Goal: Book appointment/travel/reservation

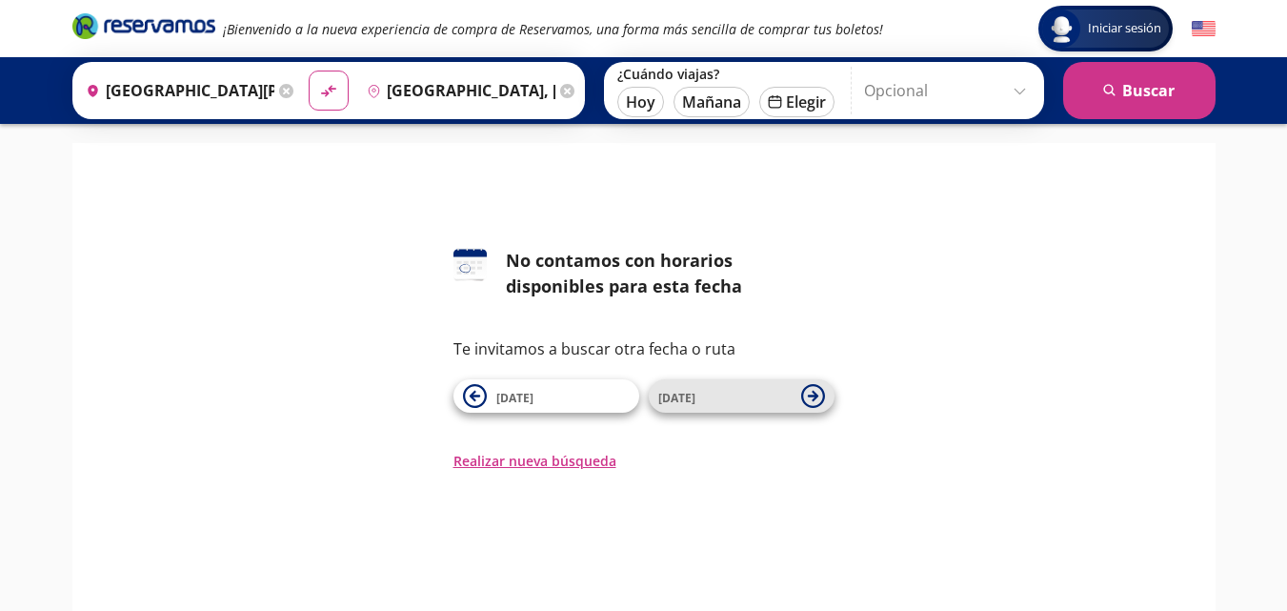
click at [707, 396] on span "[DATE]" at bounding box center [724, 396] width 133 height 23
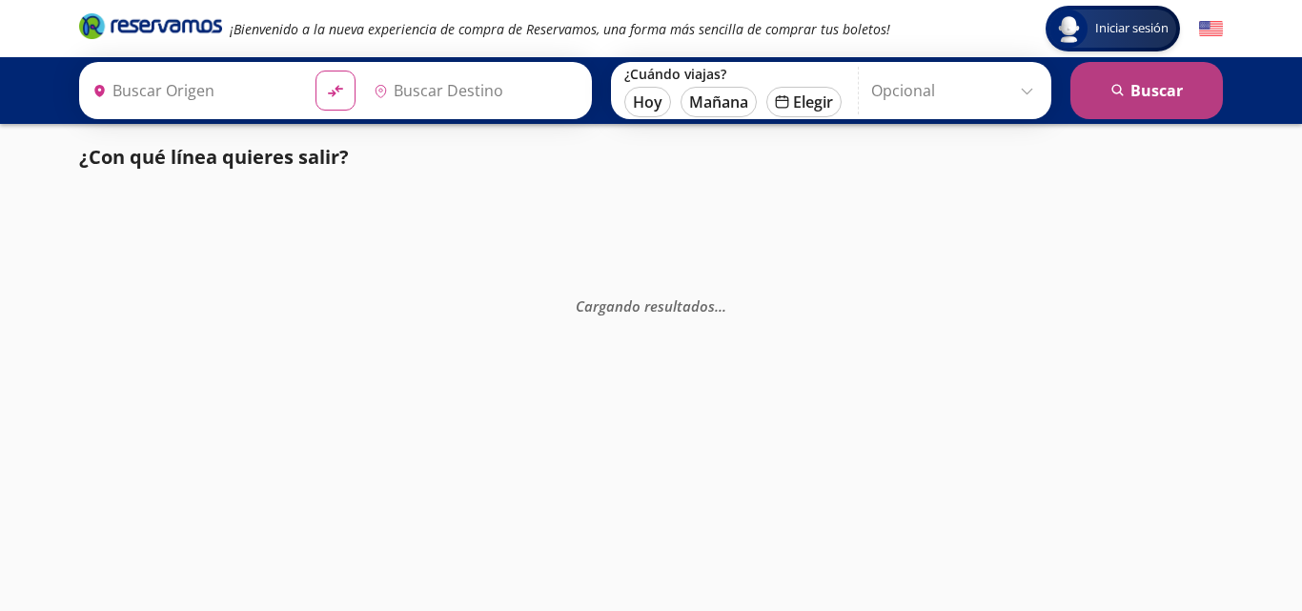
type input "[GEOGRAPHIC_DATA][PERSON_NAME], [GEOGRAPHIC_DATA][PERSON_NAME]"
type input "[GEOGRAPHIC_DATA], [GEOGRAPHIC_DATA]"
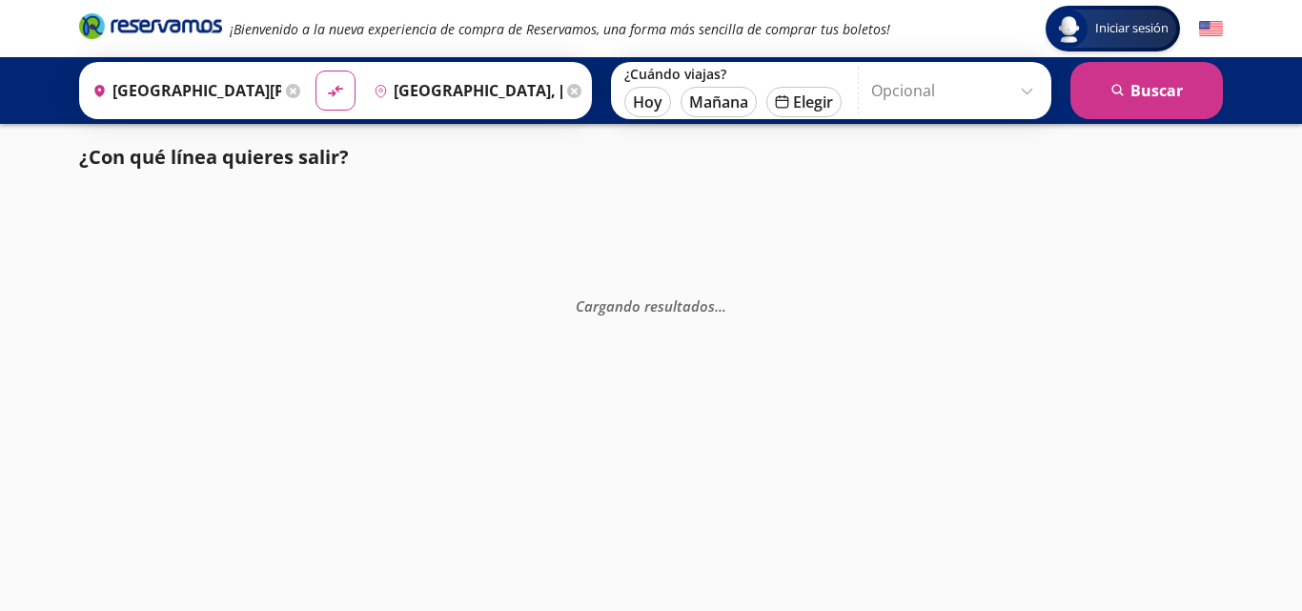
click at [1209, 31] on img at bounding box center [1211, 29] width 24 height 24
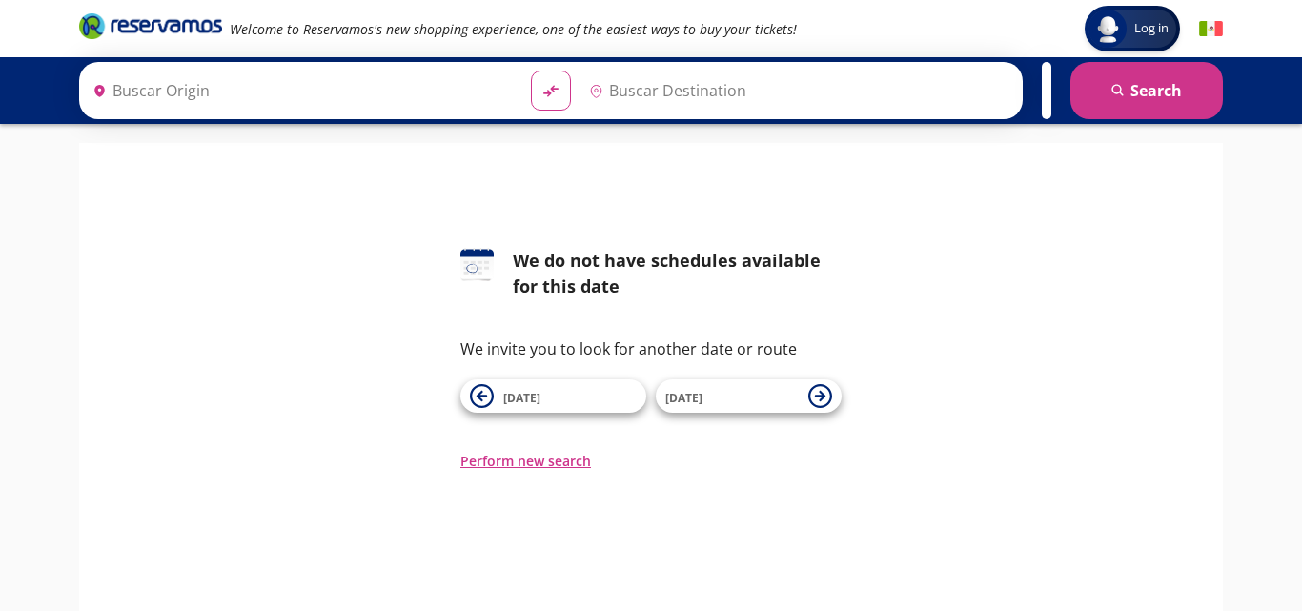
type input "[GEOGRAPHIC_DATA][PERSON_NAME], [GEOGRAPHIC_DATA][PERSON_NAME]"
type input "[GEOGRAPHIC_DATA], [GEOGRAPHIC_DATA]"
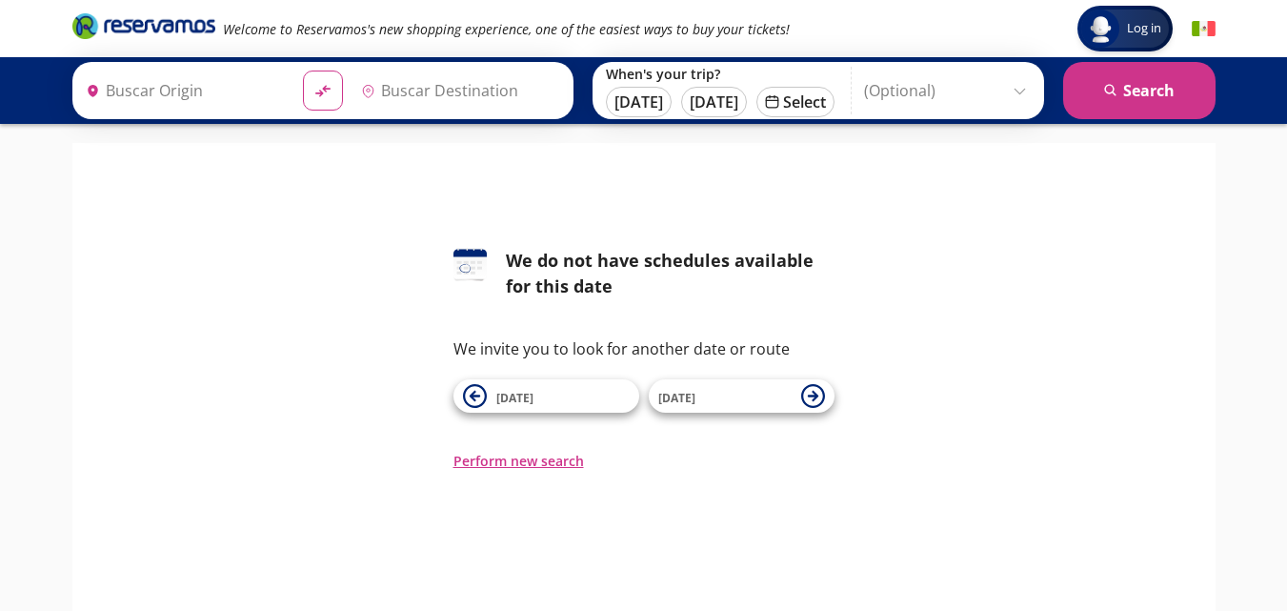
type input "[GEOGRAPHIC_DATA][PERSON_NAME], [GEOGRAPHIC_DATA][PERSON_NAME]"
type input "[GEOGRAPHIC_DATA], [GEOGRAPHIC_DATA]"
